Goal: Find specific page/section: Locate a particular part of the current website

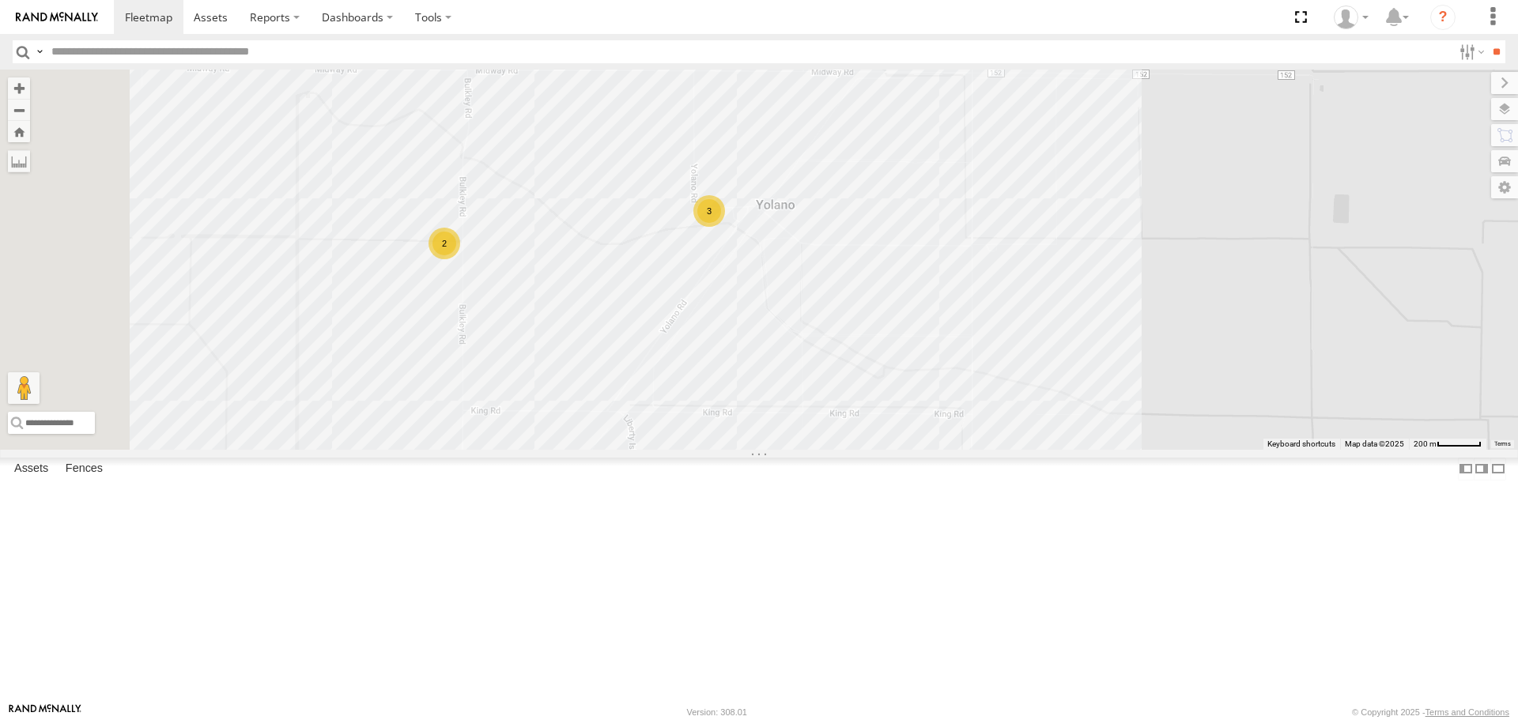
drag, startPoint x: 1115, startPoint y: 416, endPoint x: 1285, endPoint y: 403, distance: 170.5
click at [1336, 410] on div "FRONTLOADER JD344H AL2229 AL2119 AL2344 AL2367 AL2368 PT2416 AL2328 AL2241 AL22…" at bounding box center [759, 260] width 1518 height 380
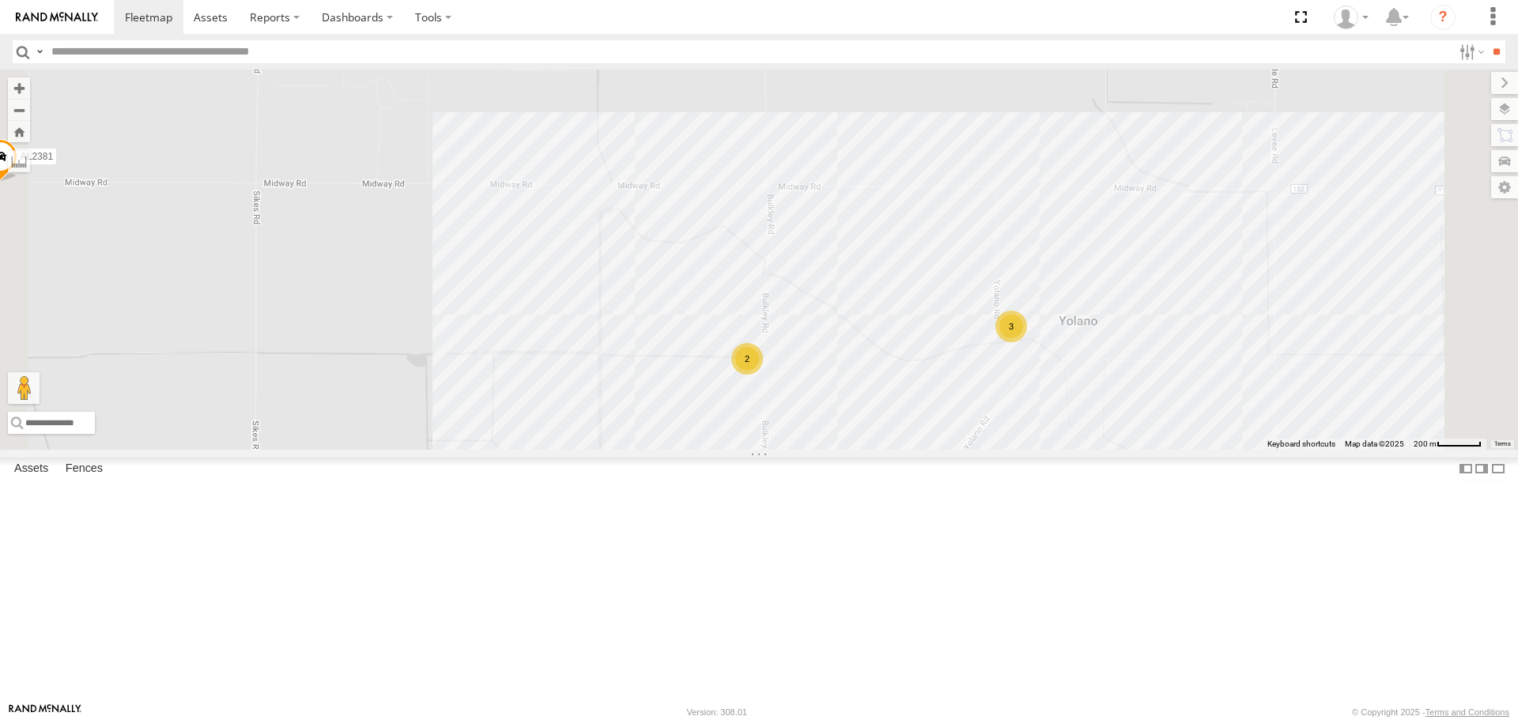
drag, startPoint x: 936, startPoint y: 421, endPoint x: 936, endPoint y: 485, distance: 63.3
click at [936, 449] on div "FRONTLOADER JD344H AL2229 AL2119 AL2344 AL2367 AL2368 PT2416 AL2328 AL2241 AL22…" at bounding box center [759, 260] width 1518 height 380
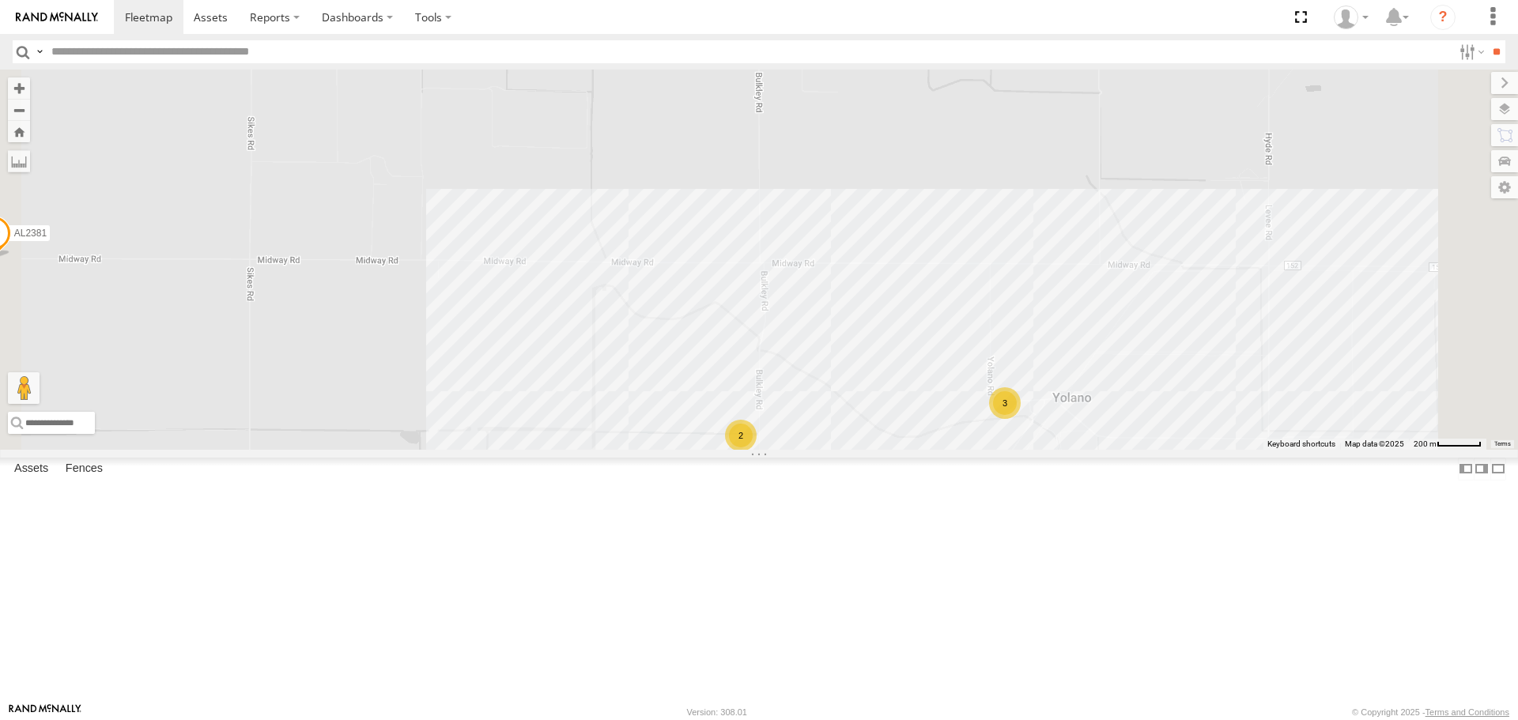
drag, startPoint x: 1504, startPoint y: 0, endPoint x: 985, endPoint y: 304, distance: 601.1
click at [985, 304] on div "FRONTLOADER JD344H AL2229 AL2119 AL2344 AL2367 AL2368 PT2416 AL2328 AL2241 AL22…" at bounding box center [759, 260] width 1518 height 380
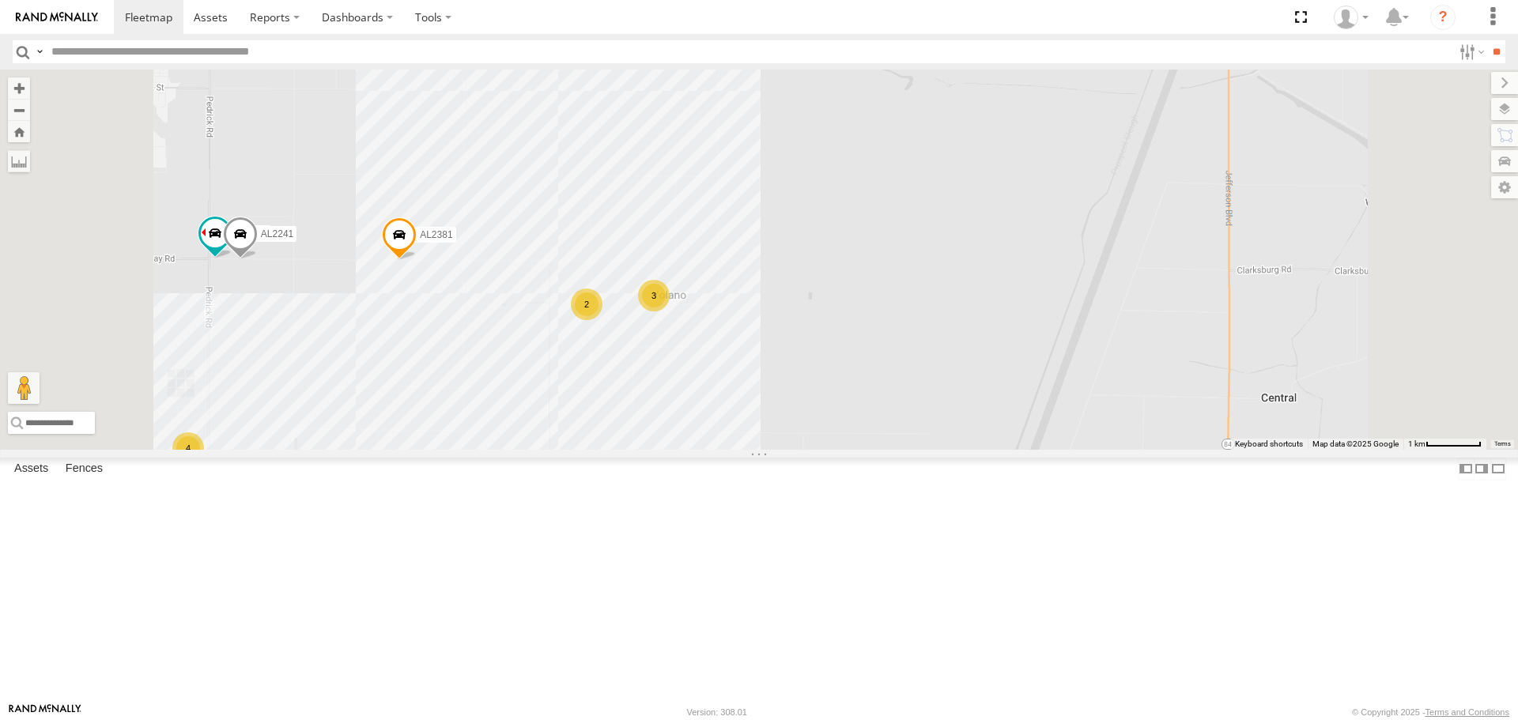
drag, startPoint x: 821, startPoint y: 587, endPoint x: 800, endPoint y: 434, distance: 154.0
click at [800, 434] on div "7 2 4 10 3 AL2337 PT2416 AL2241 2 AL2277 NO EXT. AL2381 PT2421 AL2285" at bounding box center [759, 260] width 1518 height 380
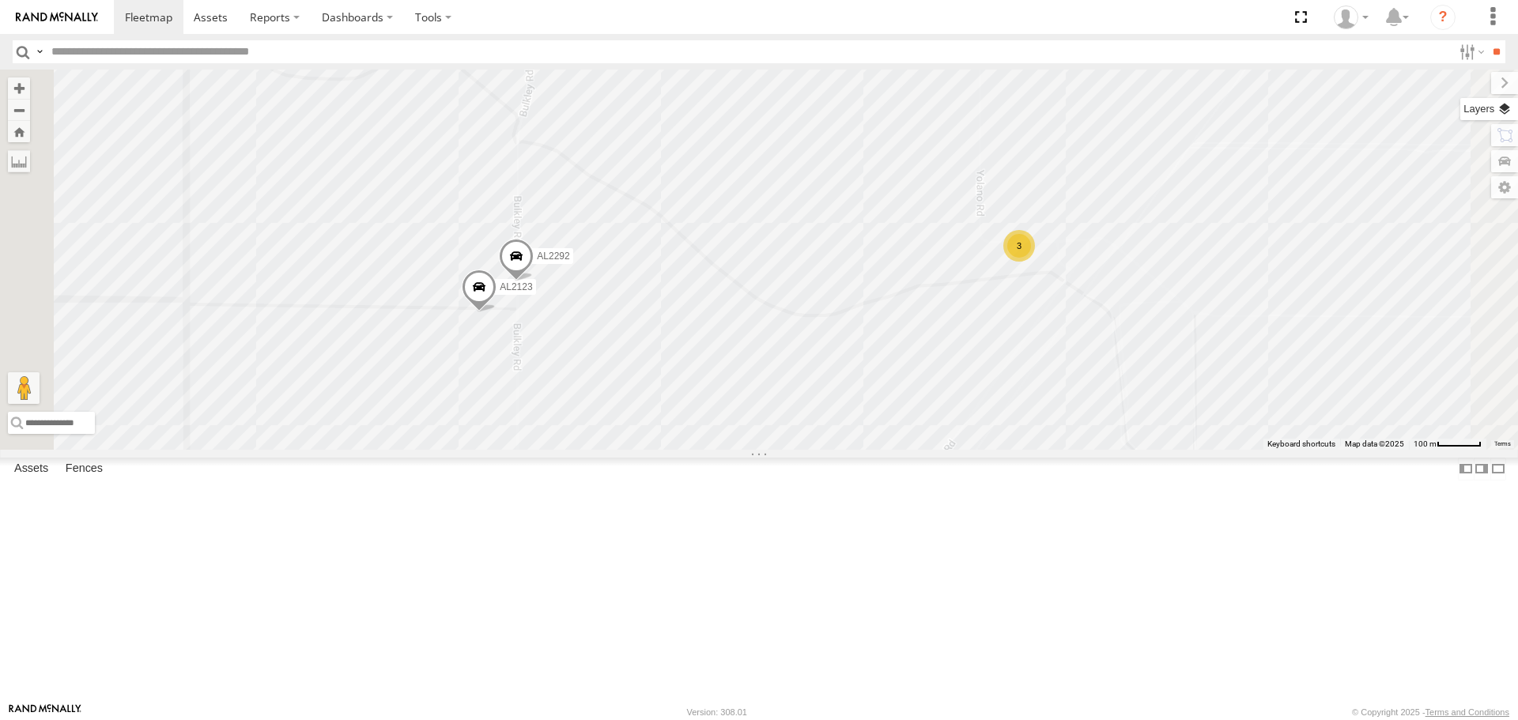
click at [1502, 107] on label at bounding box center [1490, 109] width 58 height 22
click at [0, 0] on span "Basemaps" at bounding box center [0, 0] width 0 height 0
click at [0, 0] on span "Satellite" at bounding box center [0, 0] width 0 height 0
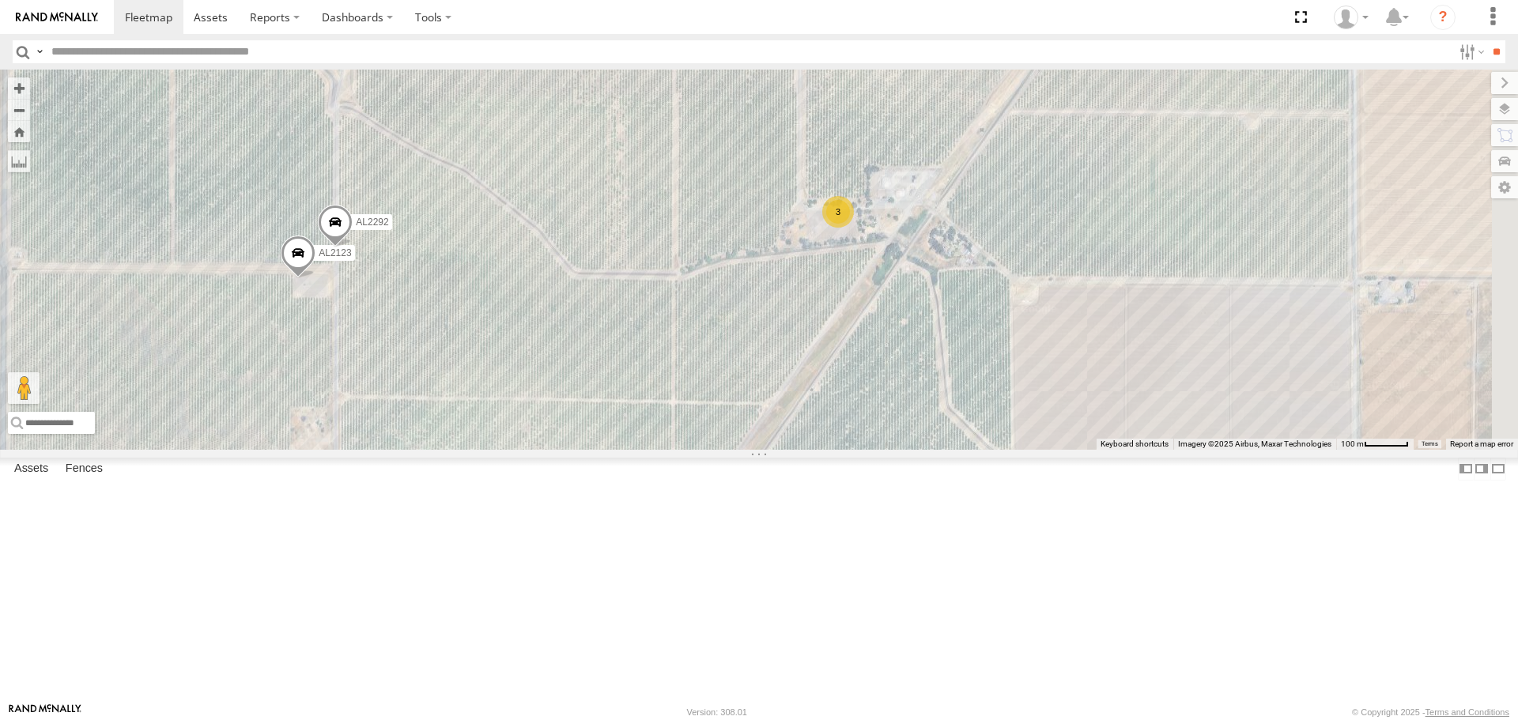
drag, startPoint x: 1145, startPoint y: 415, endPoint x: 994, endPoint y: 377, distance: 155.7
click at [994, 377] on div "AL2337 PT2416 AL2241 AL2277 NO EXT. AL2381 PT2421 AL2285 AL2123 3 AL2292" at bounding box center [759, 260] width 1518 height 380
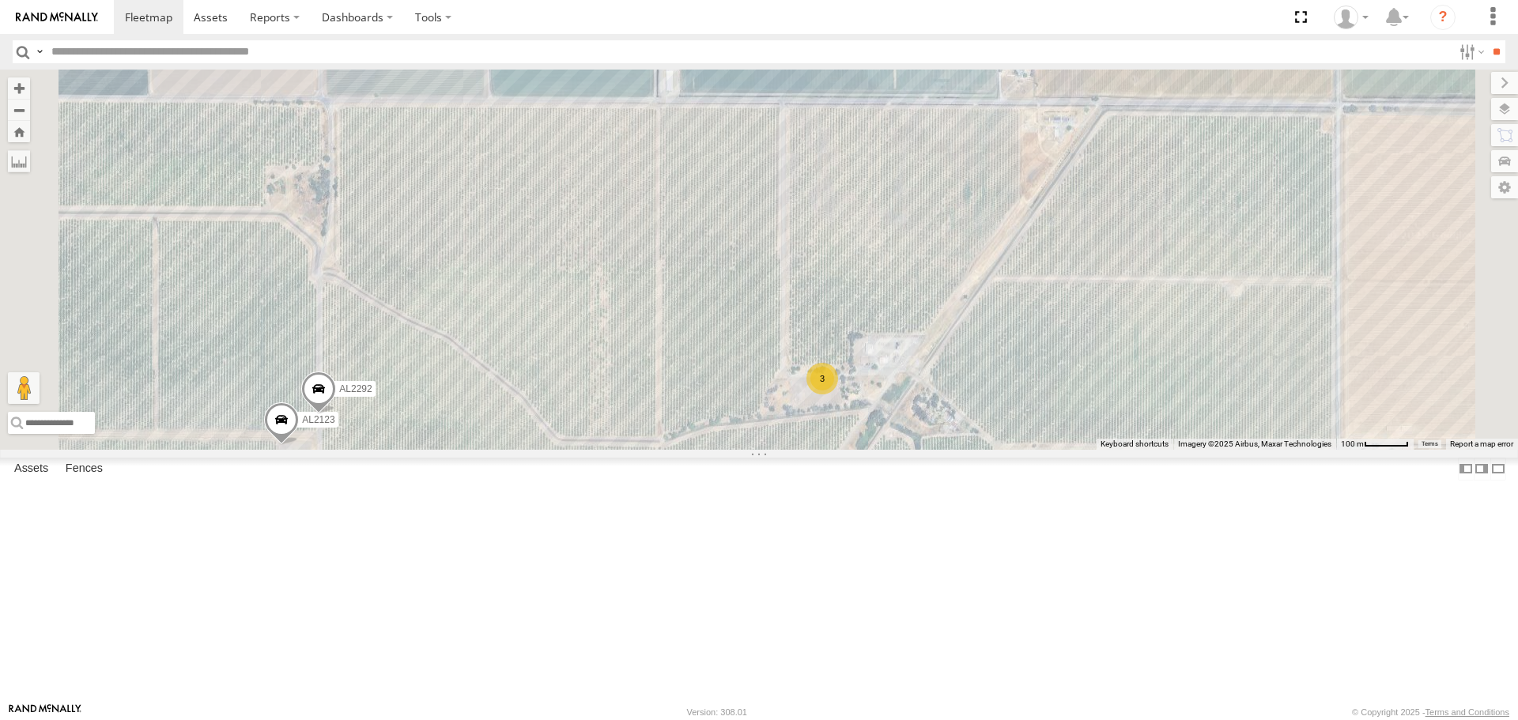
drag, startPoint x: 765, startPoint y: 325, endPoint x: 832, endPoint y: 484, distance: 172.3
click at [832, 449] on div "AL2337 PT2416 AL2241 AL2277 NO EXT. AL2381 PT2421 AL2285 AL2123 3 AL2292" at bounding box center [759, 260] width 1518 height 380
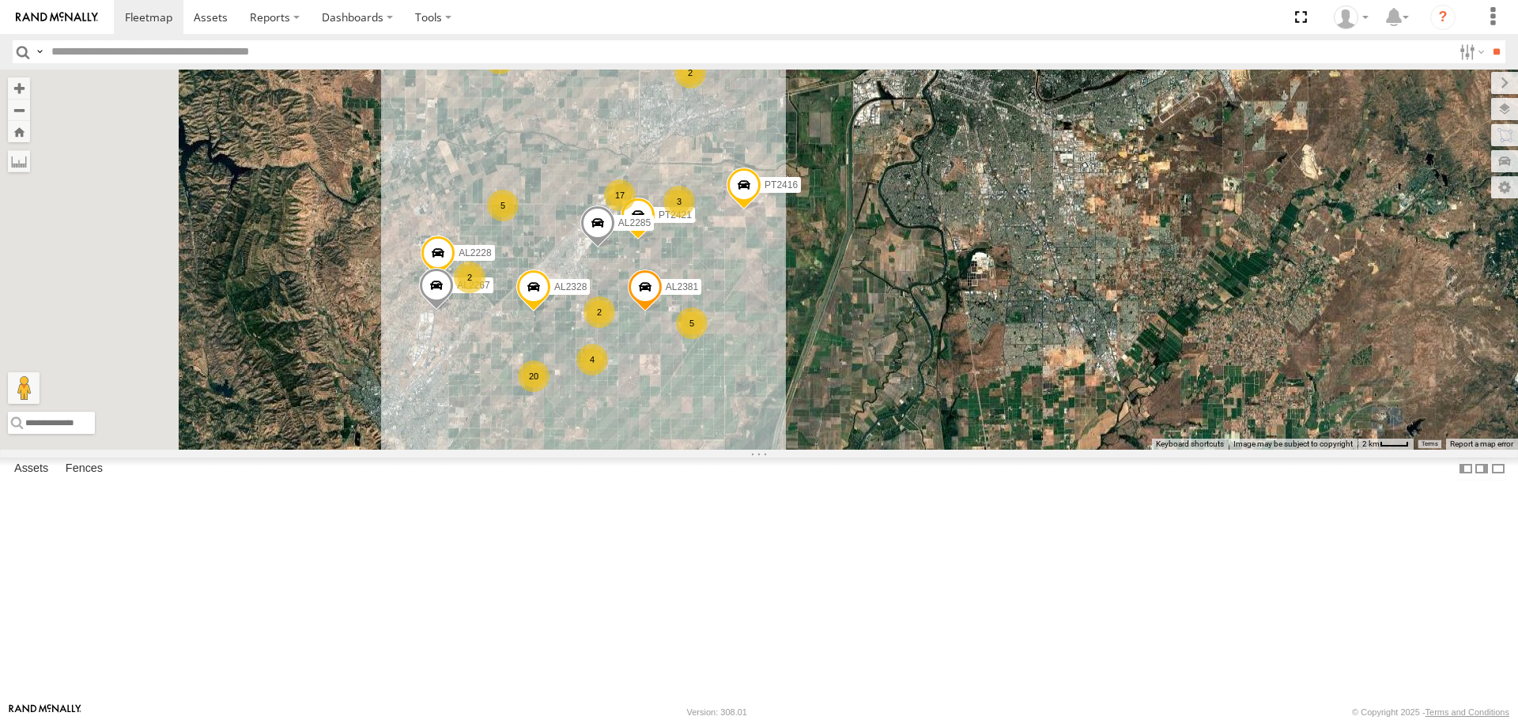
drag, startPoint x: 675, startPoint y: 191, endPoint x: 734, endPoint y: 274, distance: 102.0
click at [734, 274] on div "5 20 17 2 5 4 AL2328 2 AL2228 PT2416 5 3 AL2381 2 PT2421 AL2267 2 AL2285" at bounding box center [759, 260] width 1518 height 380
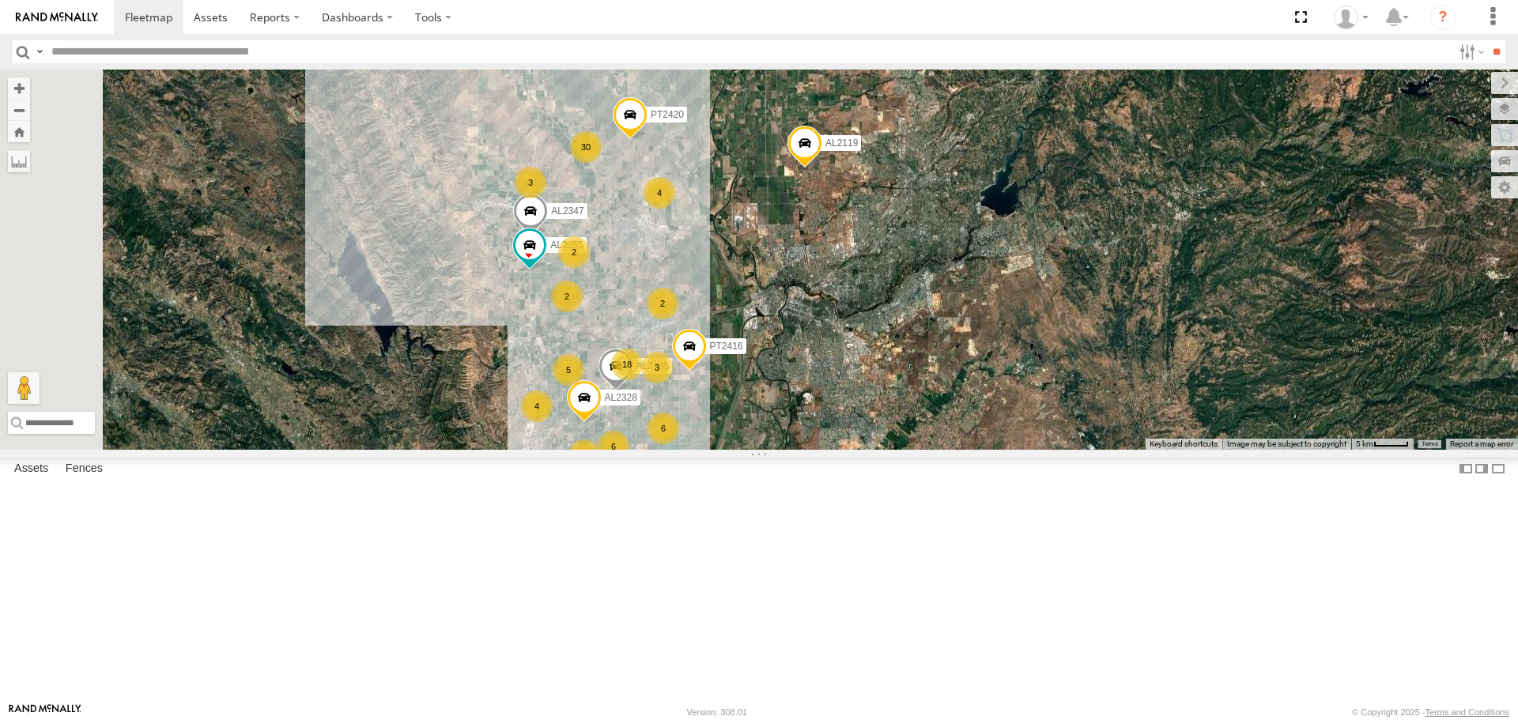
drag, startPoint x: 792, startPoint y: 256, endPoint x: 823, endPoint y: 395, distance: 142.6
click at [830, 406] on div "AL2328 PT2416 AL2285 AL2347 AL2355 5 20 3 18 AL2344 2 6 6 4 4 30 PT2420 5 3 2 2…" at bounding box center [759, 260] width 1518 height 380
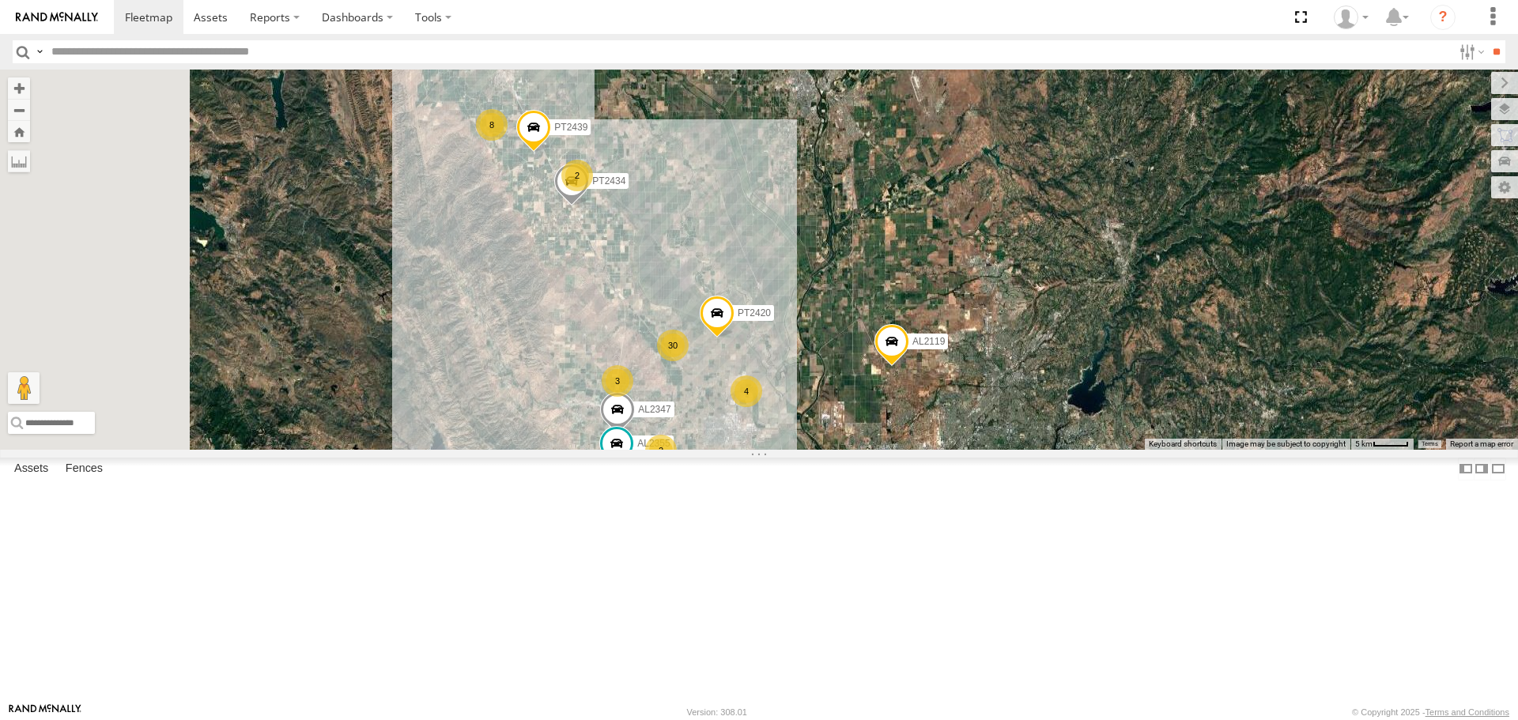
drag, startPoint x: 697, startPoint y: 239, endPoint x: 780, endPoint y: 391, distance: 172.7
click at [780, 398] on div "AL2328 PT2416 AL2285 AL2347 AL2355 5 20 3 18 AL2344 2 6 6 4 4 30 PT2420 5 3 2 2…" at bounding box center [759, 260] width 1518 height 380
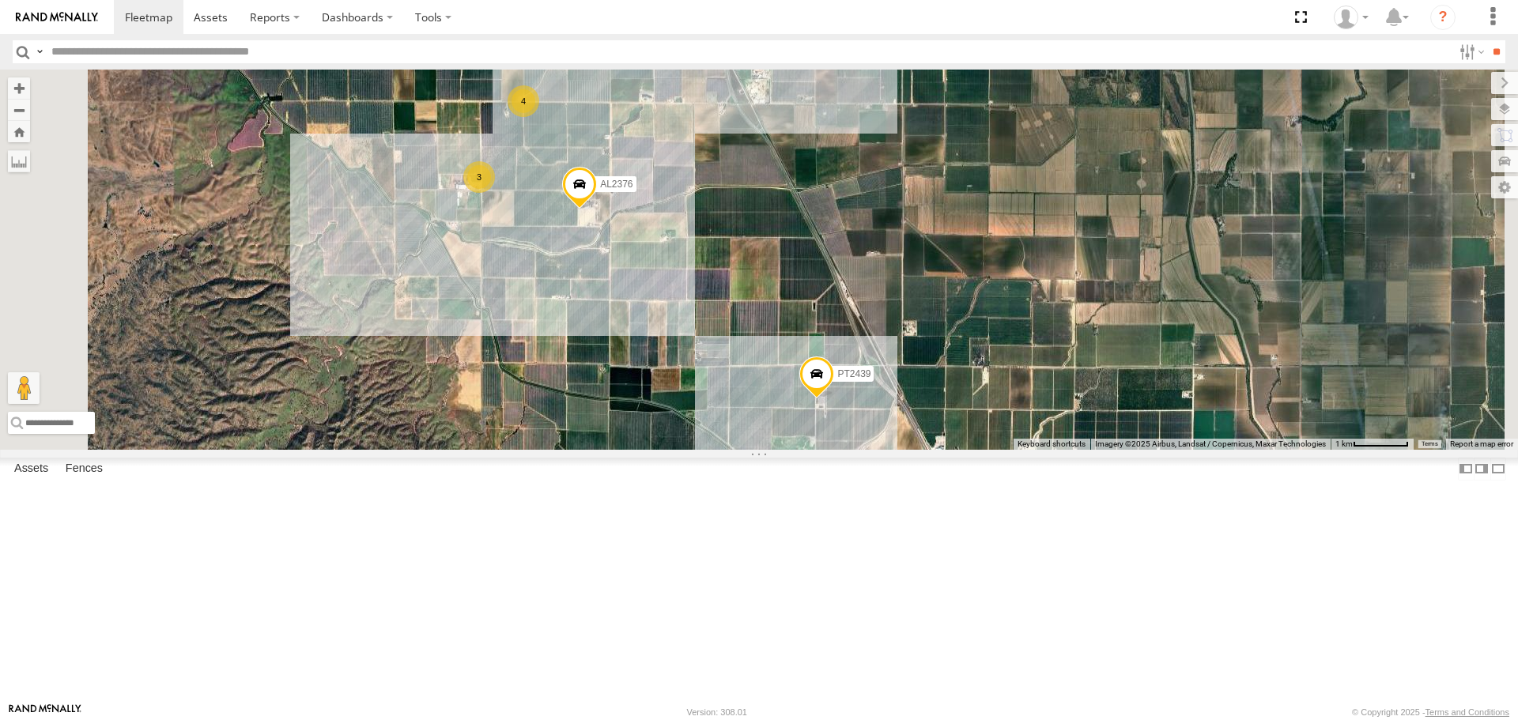
drag, startPoint x: 660, startPoint y: 240, endPoint x: 792, endPoint y: 316, distance: 153.0
click at [795, 326] on div "AL2328 PT2416 AL2285 AL2347 AL2355 AL2344 PT2420 AL2119 PT2439 PT2434 AL2229 AL…" at bounding box center [759, 260] width 1518 height 380
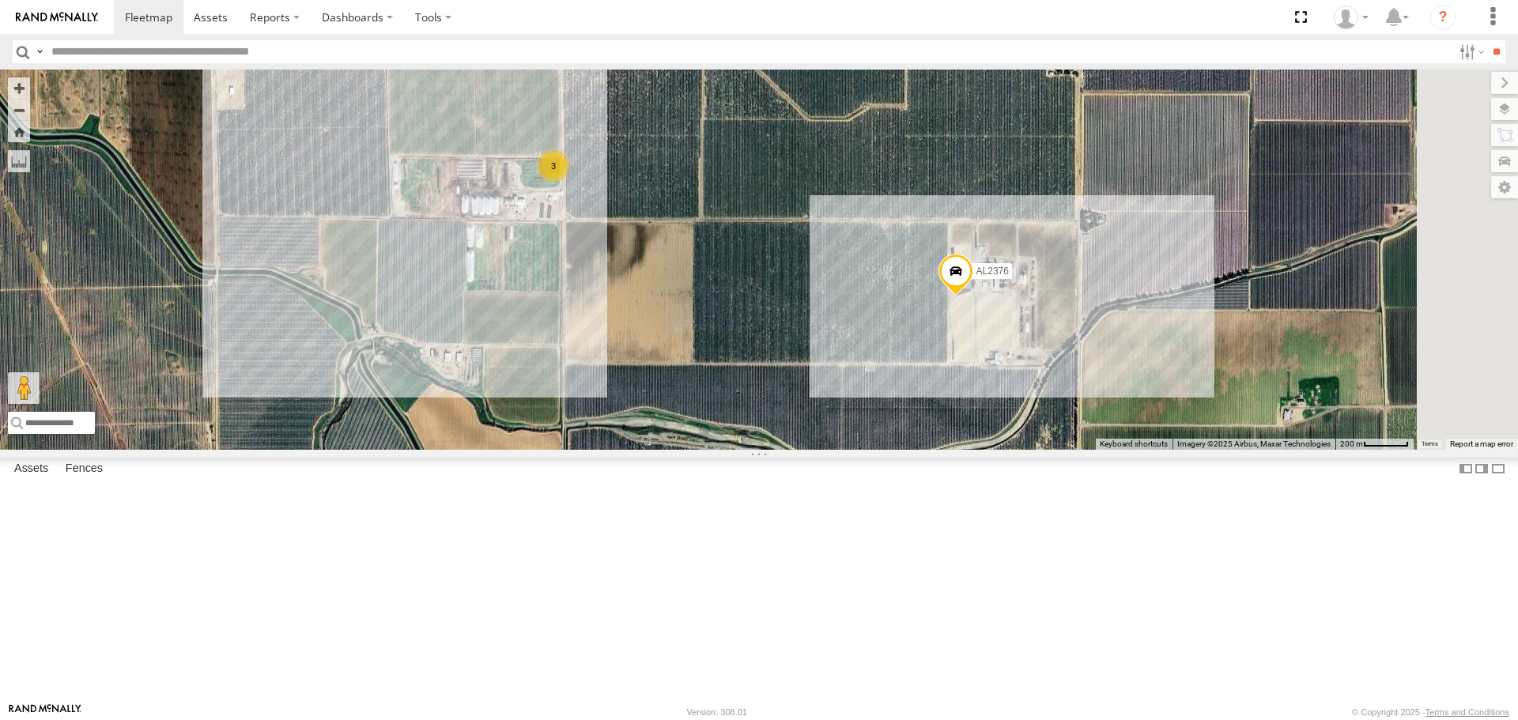
drag, startPoint x: 842, startPoint y: 254, endPoint x: 826, endPoint y: 403, distance: 149.5
click at [826, 403] on div "AL2328 PT2416 AL2285 AL2347 AL2355 AL2344 PT2420 AL2119 PT2439 PT2434 AL2229 AL…" at bounding box center [759, 260] width 1518 height 380
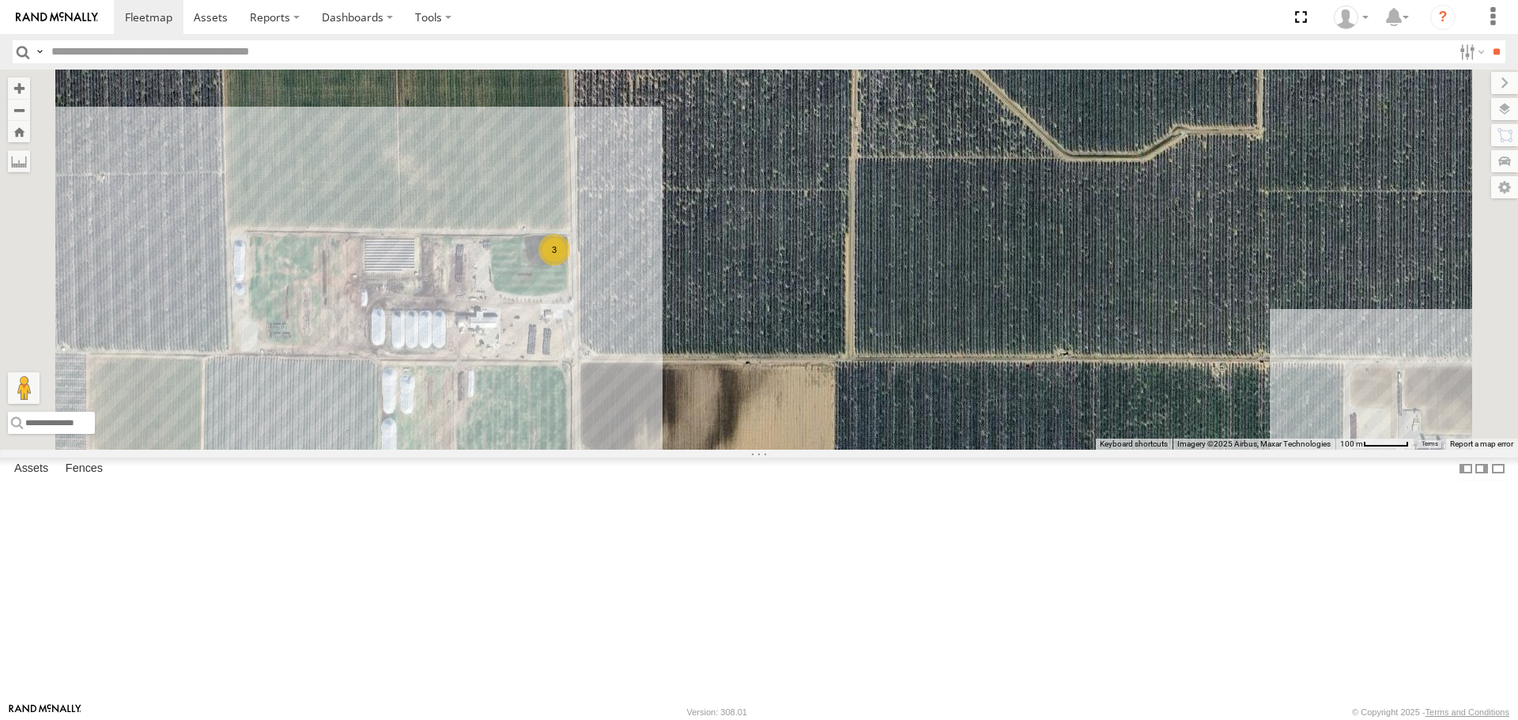
drag, startPoint x: 885, startPoint y: 482, endPoint x: 841, endPoint y: 300, distance: 187.0
click at [841, 300] on div "AL2328 PT2416 AL2285 AL2347 AL2355 AL2344 PT2420 AL2119 PT2439 PT2434 AL2229 AL…" at bounding box center [759, 260] width 1518 height 380
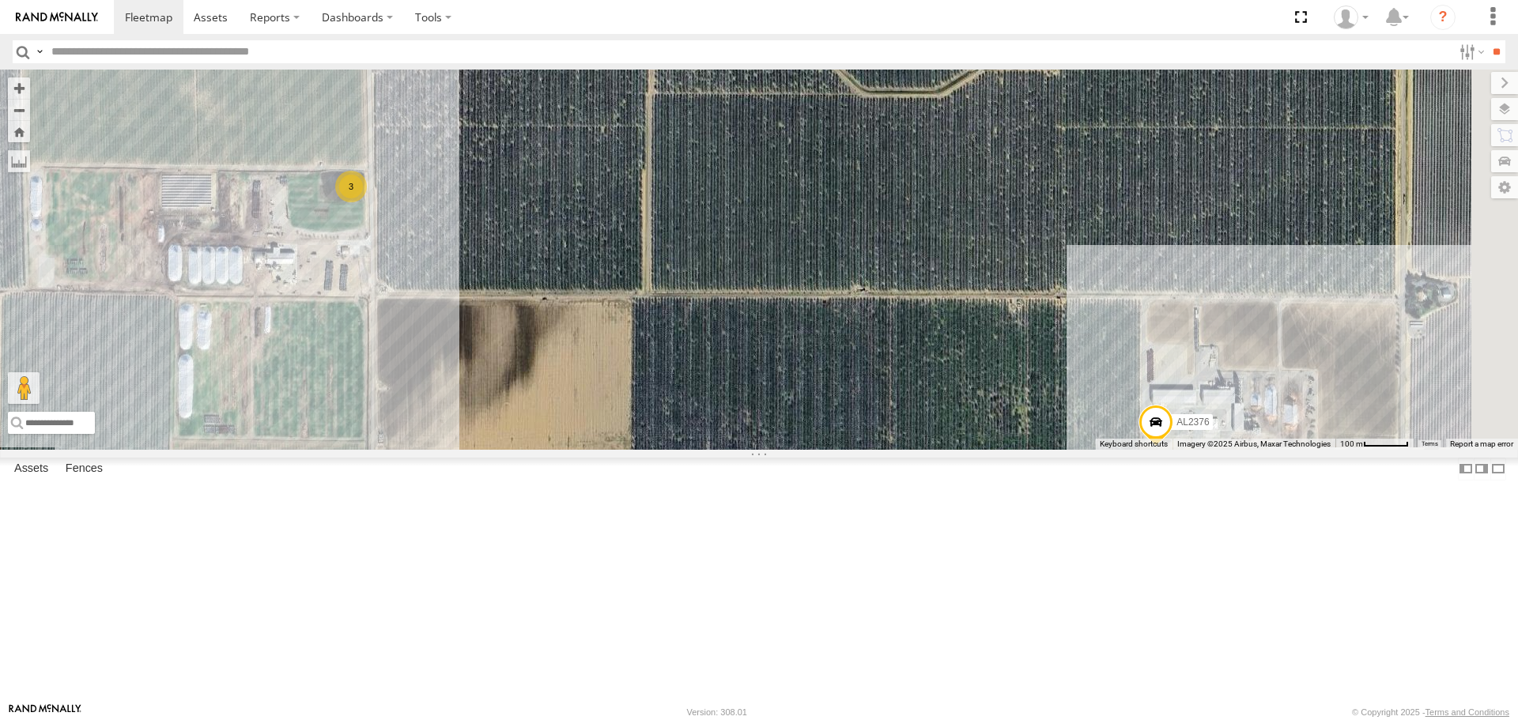
drag, startPoint x: 936, startPoint y: 302, endPoint x: 757, endPoint y: 361, distance: 189.1
click at [757, 361] on div "AL2328 PT2416 AL2285 AL2347 AL2355 AL2344 PT2420 AL2119 PT2439 PT2434 AL2229 AL…" at bounding box center [759, 260] width 1518 height 380
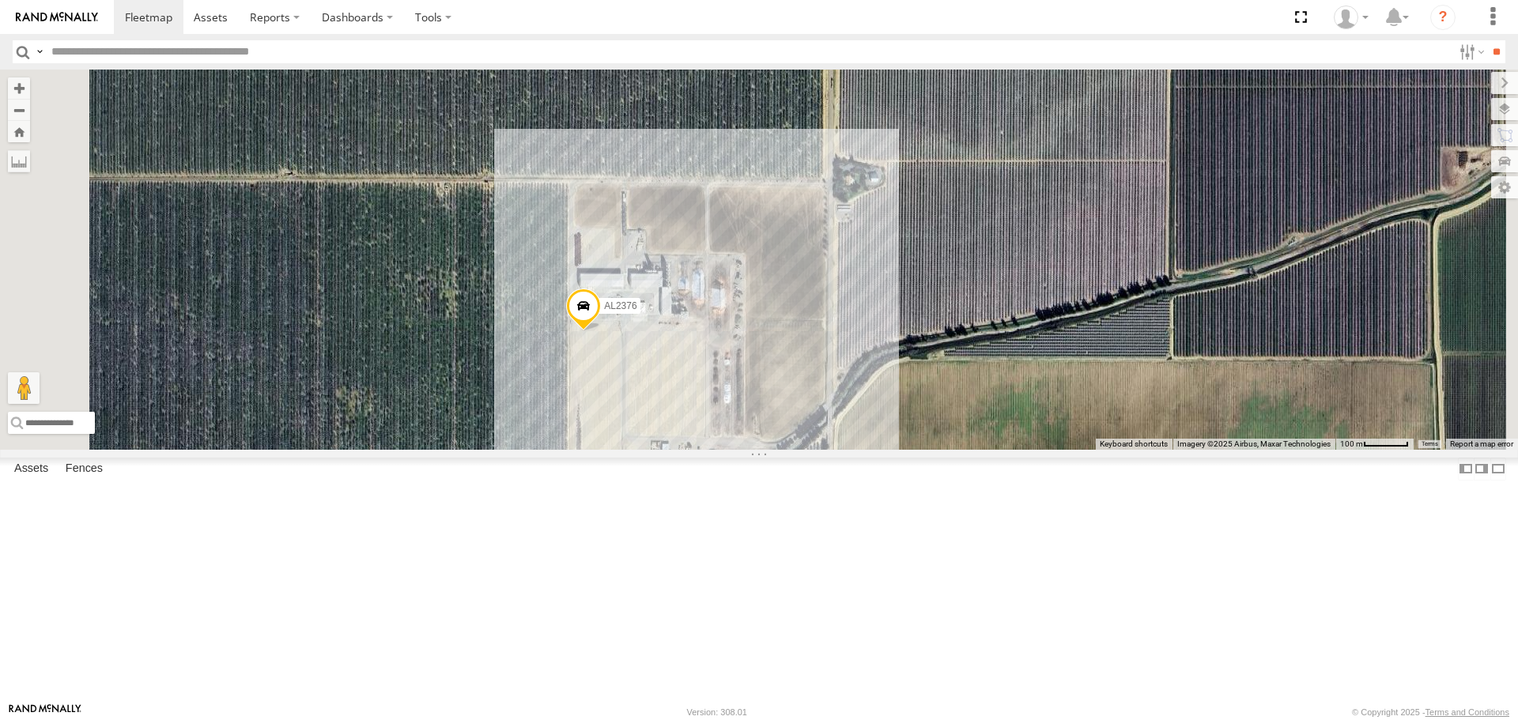
drag, startPoint x: 663, startPoint y: 418, endPoint x: 707, endPoint y: 418, distance: 43.5
click at [707, 418] on div "AL2328 PT2416 AL2285 AL2347 AL2355 AL2344 PT2420 AL2119 PT2439 PT2434 AL2229 AL…" at bounding box center [759, 260] width 1518 height 380
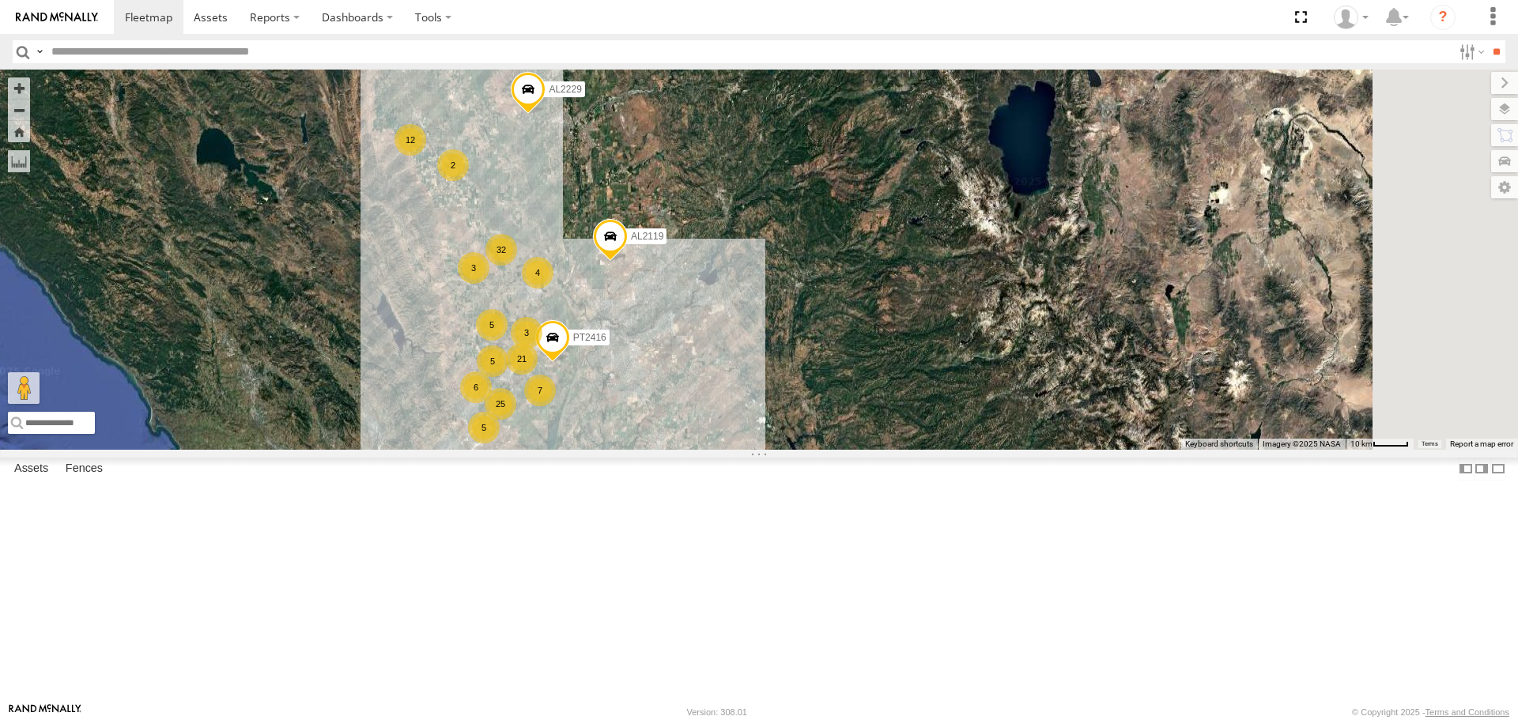
drag, startPoint x: 880, startPoint y: 444, endPoint x: 828, endPoint y: 298, distance: 154.6
click at [829, 300] on div "AL2229 12 5 25 3 3 21 14 5 7 6 4 32 PT2416 5 3 2 2 AL2119" at bounding box center [759, 260] width 1518 height 380
